Goal: Task Accomplishment & Management: Manage account settings

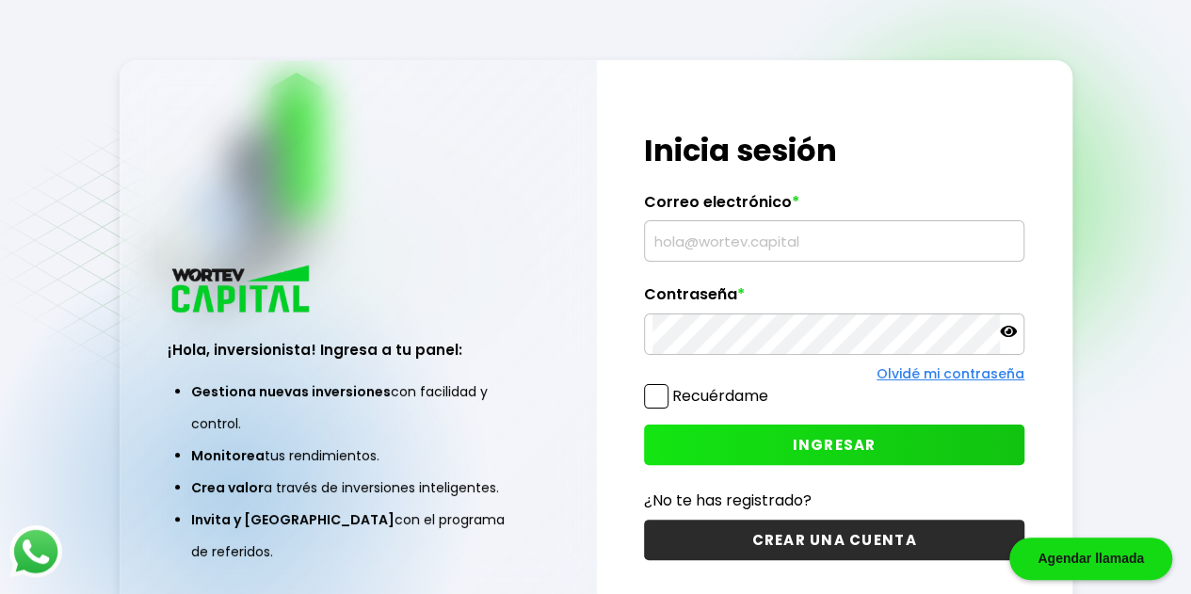
type input "[EMAIL_ADDRESS][DOMAIN_NAME]"
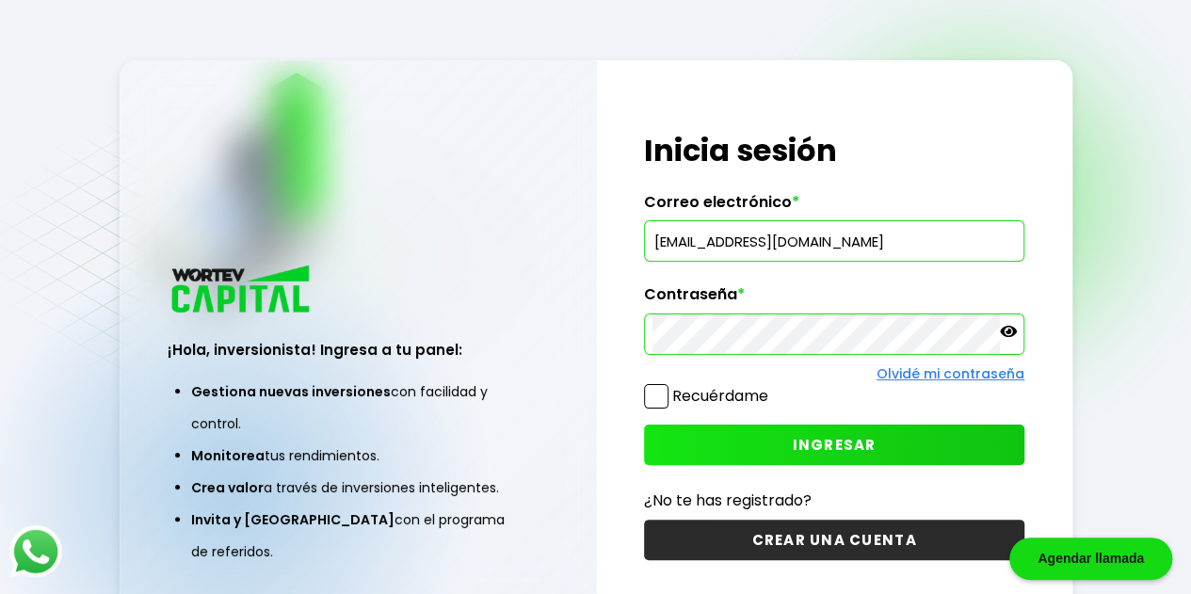
click at [657, 389] on span at bounding box center [656, 396] width 24 height 24
click at [772, 387] on input "Recuérdame" at bounding box center [772, 387] width 0 height 0
click at [763, 442] on button "INGRESAR" at bounding box center [834, 445] width 380 height 40
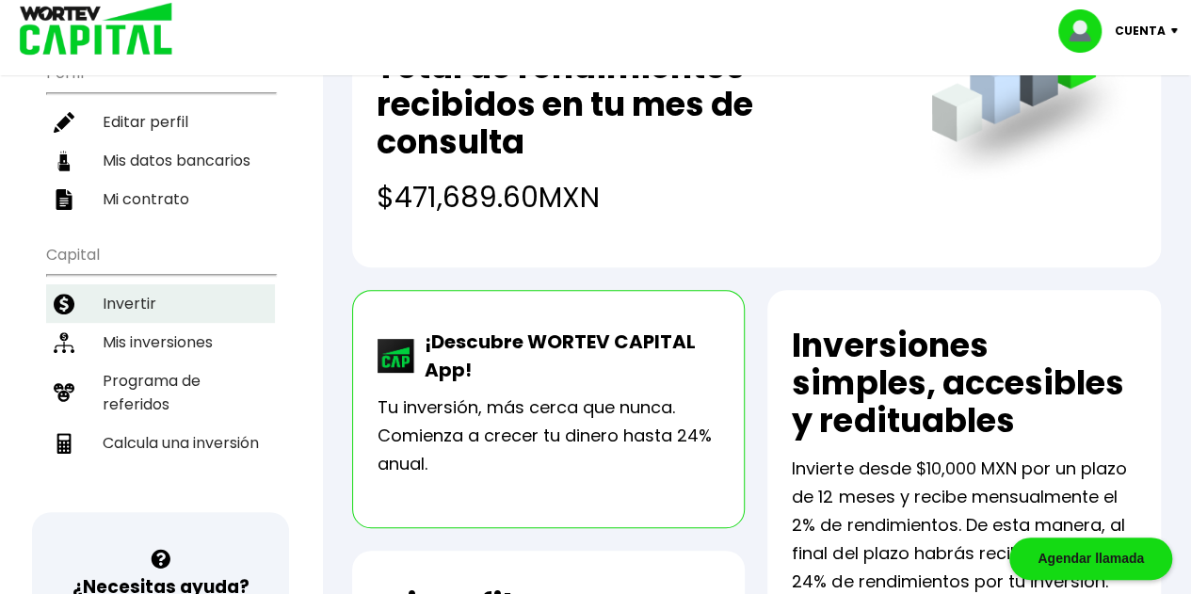
scroll to position [188, 0]
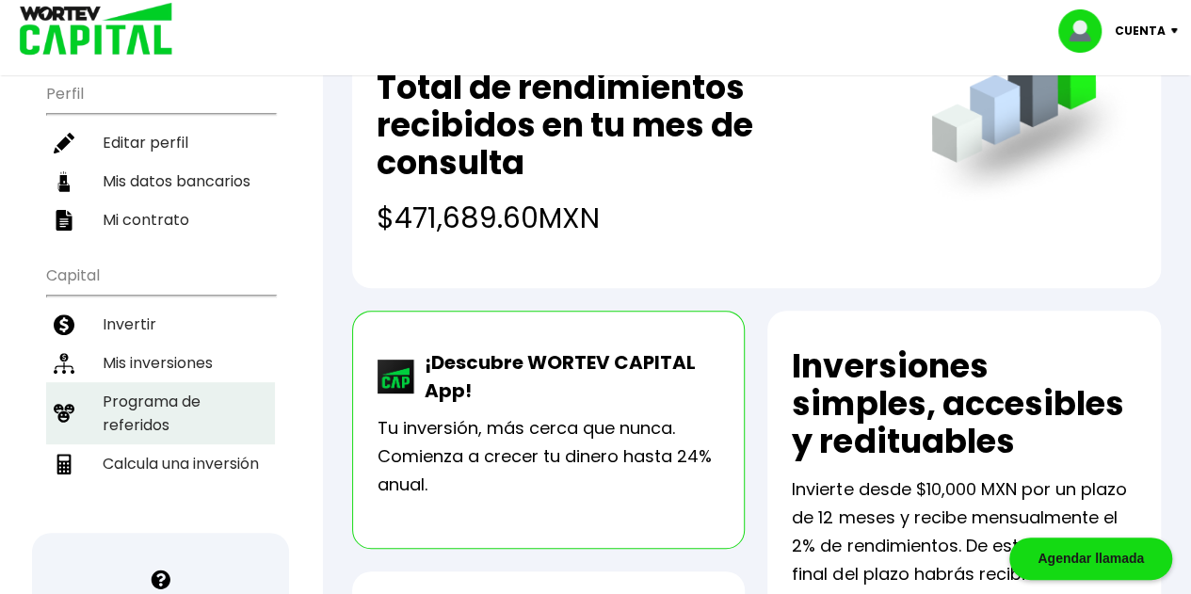
click at [146, 389] on li "Programa de referidos" at bounding box center [160, 413] width 229 height 62
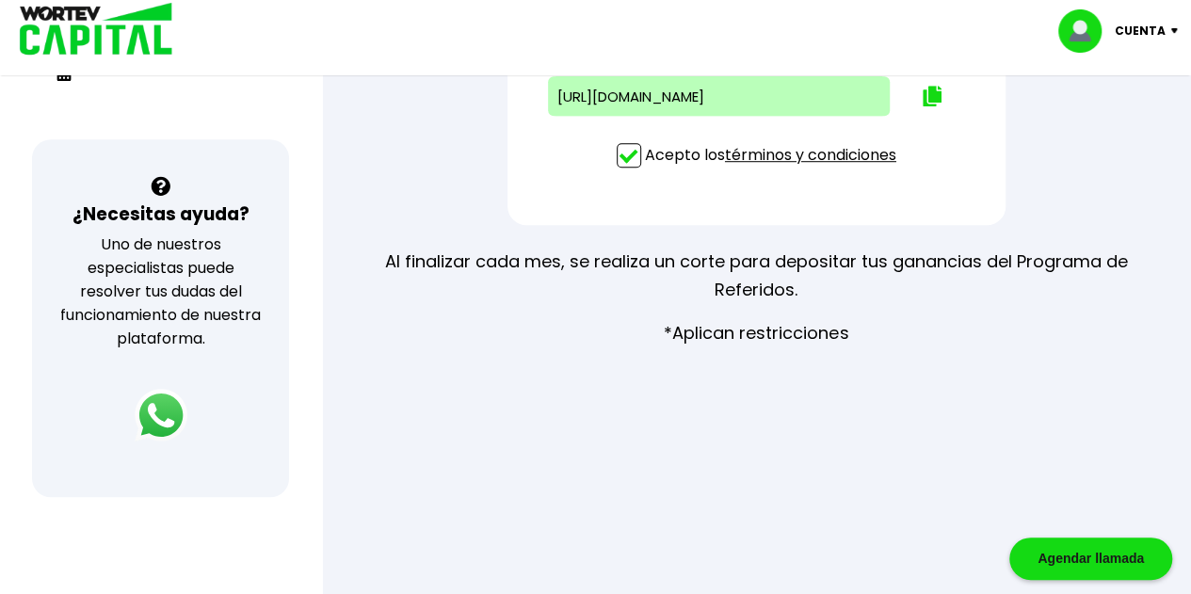
scroll to position [471, 0]
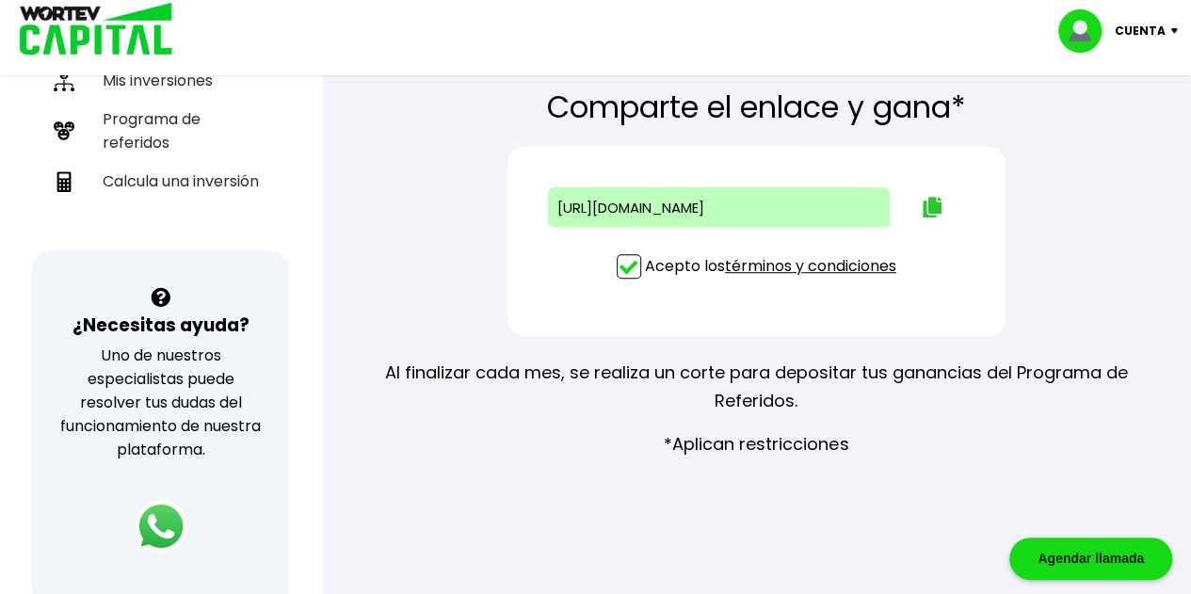
click at [934, 210] on img at bounding box center [932, 207] width 19 height 21
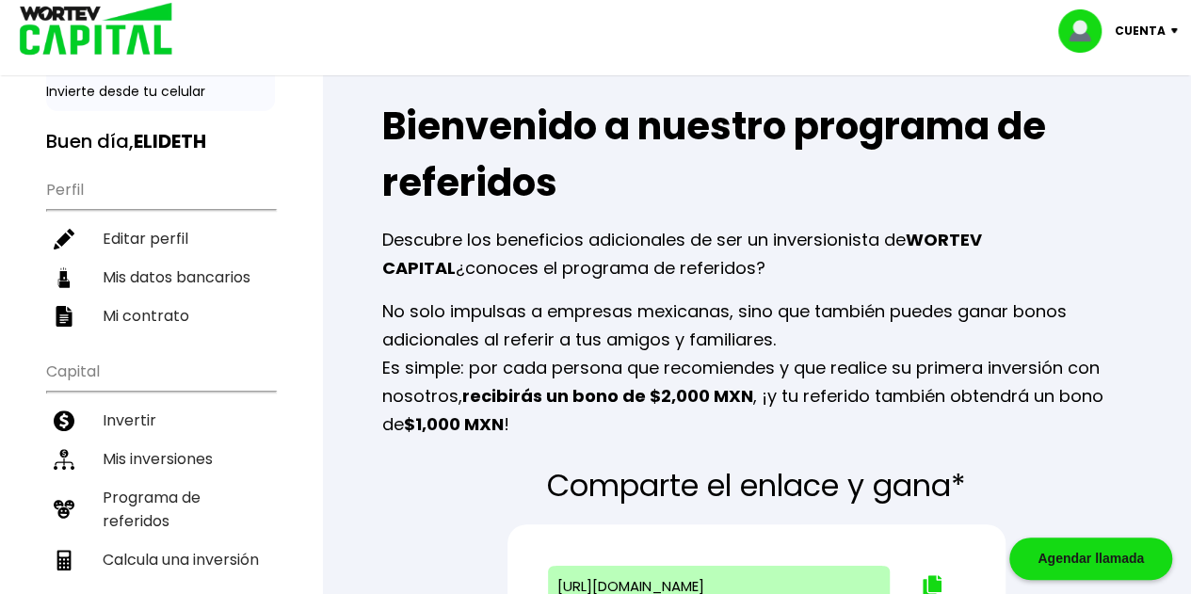
scroll to position [0, 0]
